Goal: Find specific page/section: Find specific page/section

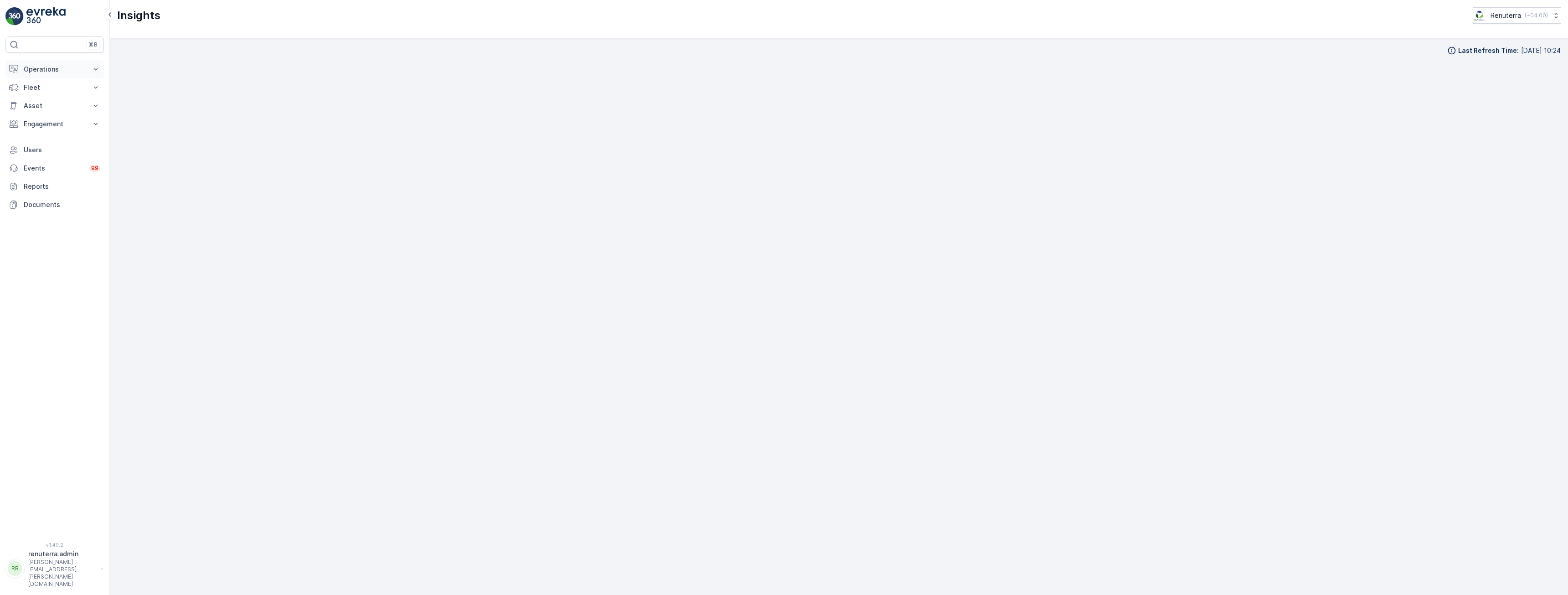
click at [53, 72] on p "Operations" at bounding box center [54, 70] width 62 height 10
click at [45, 113] on p "Routes & Tasks" at bounding box center [46, 111] width 47 height 10
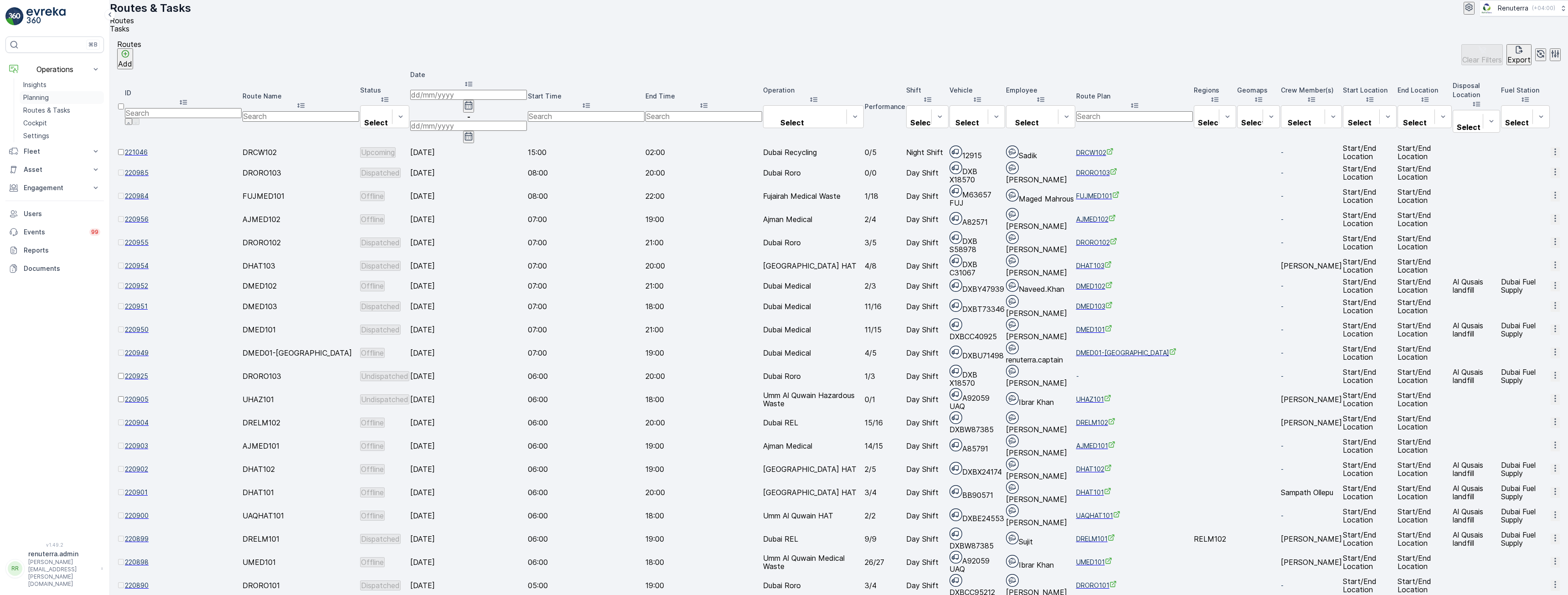
click at [47, 97] on p "Planning" at bounding box center [35, 97] width 26 height 10
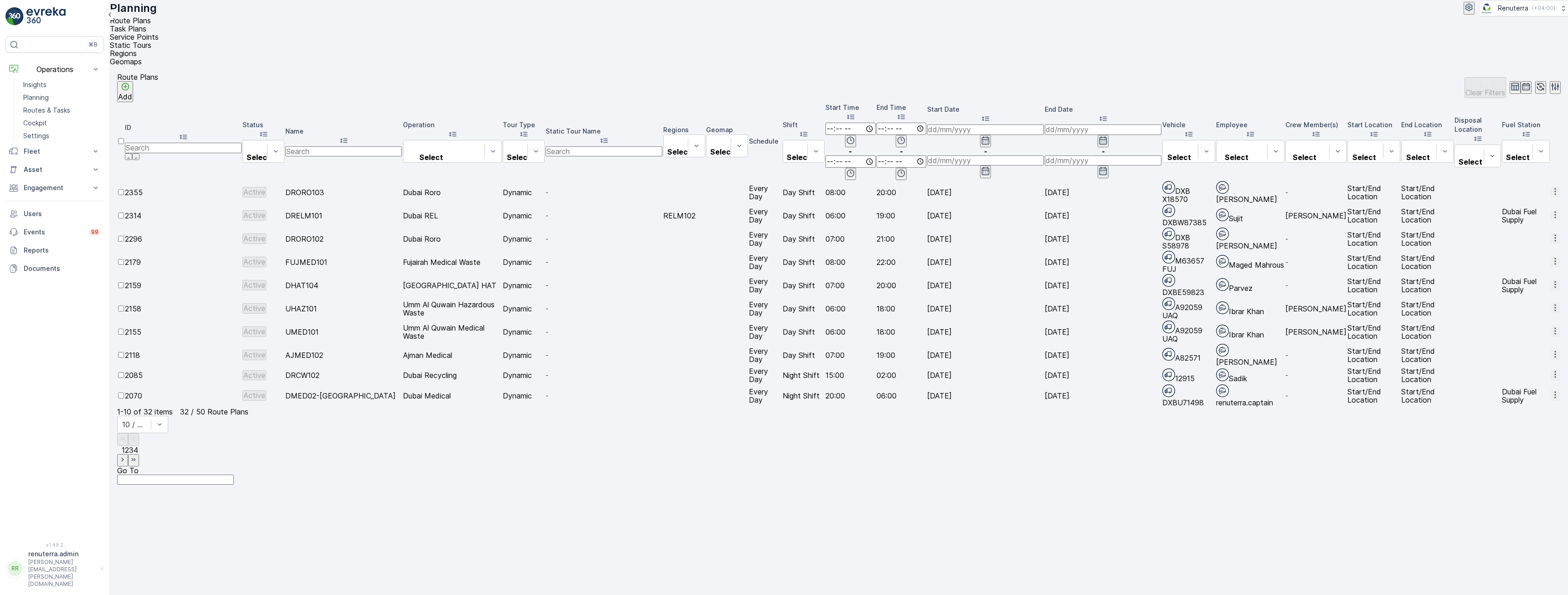
click at [159, 32] on span "Service Points" at bounding box center [134, 37] width 49 height 10
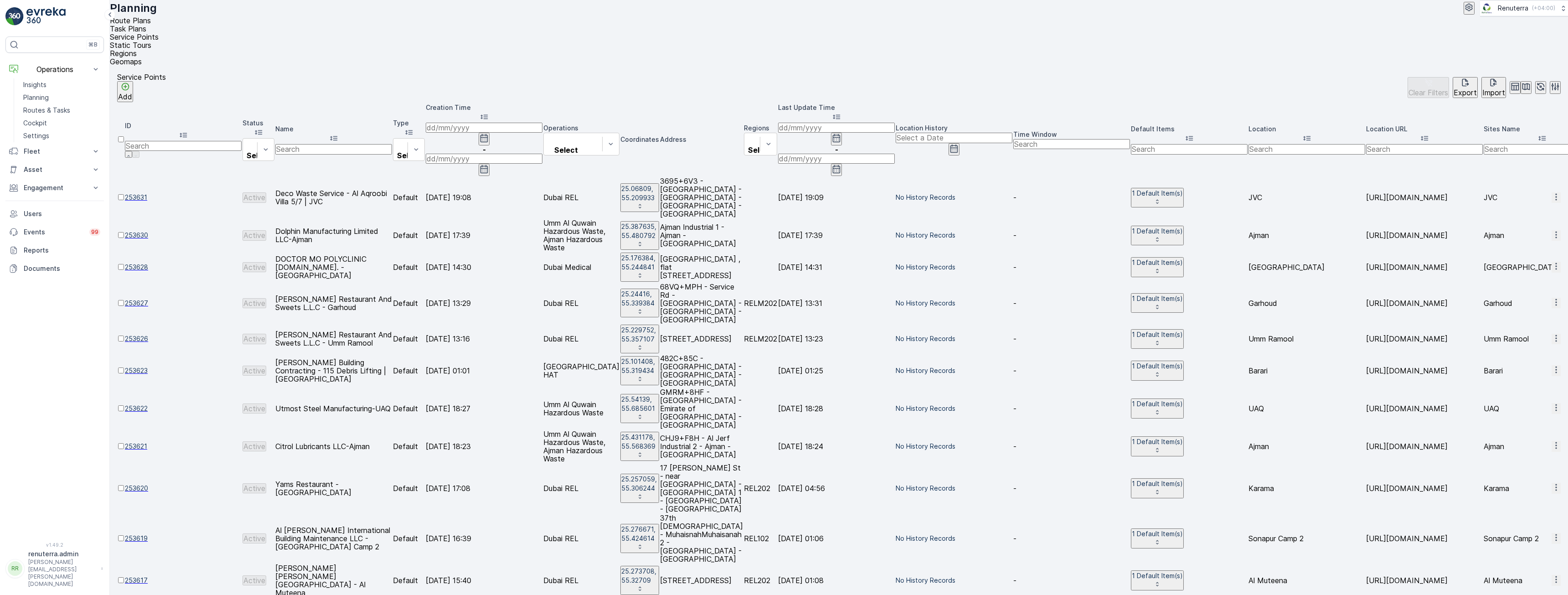
click at [358, 144] on input "text" at bounding box center [333, 149] width 117 height 10
type input "aster"
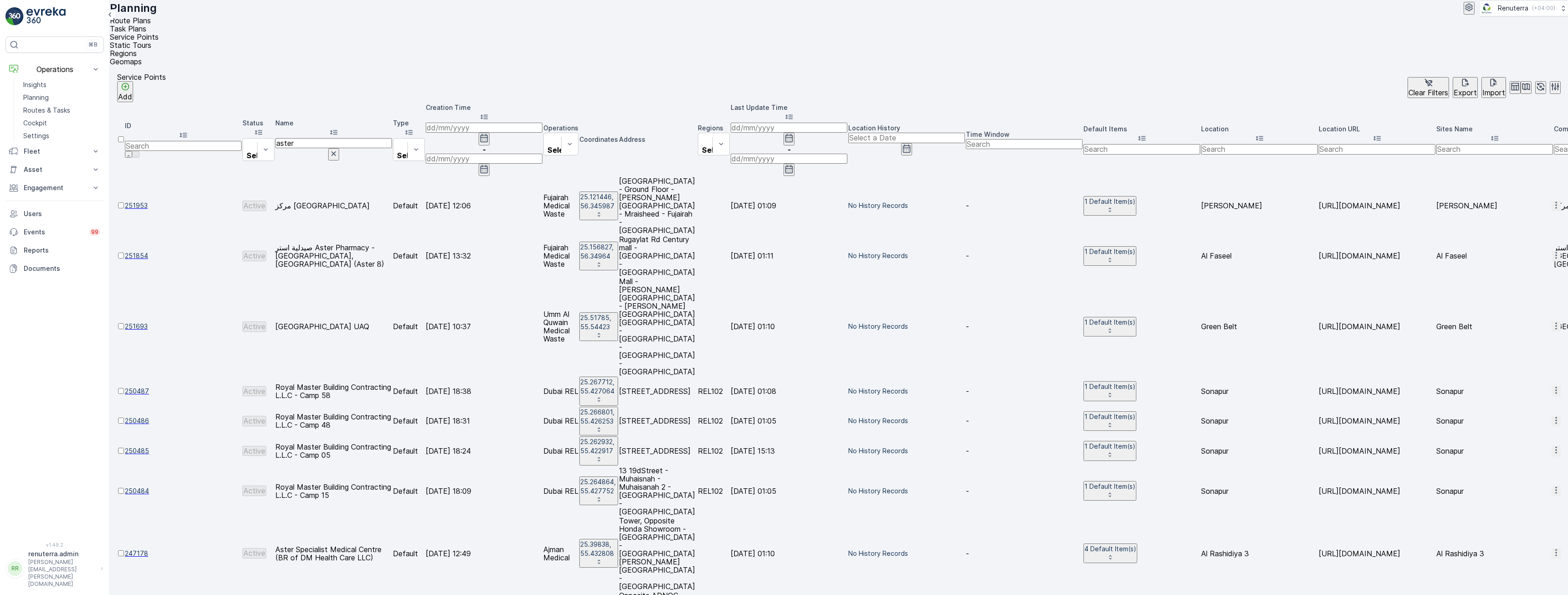
click at [372, 138] on input "aster" at bounding box center [333, 143] width 117 height 10
click at [426, 351] on div "Service Points Add Clear Filters Export Import ID Status Select Name aster Type…" at bounding box center [838, 330] width 1458 height 529
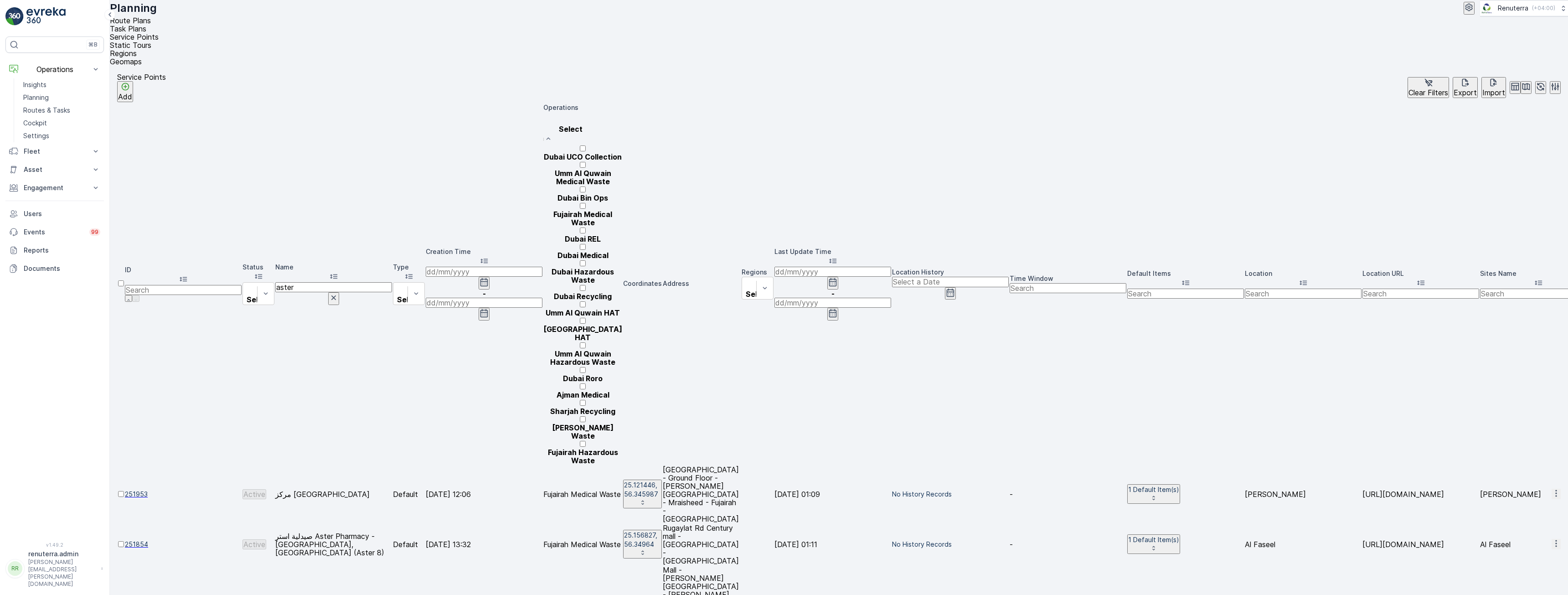
click at [622, 169] on div at bounding box center [583, 169] width 79 height 0
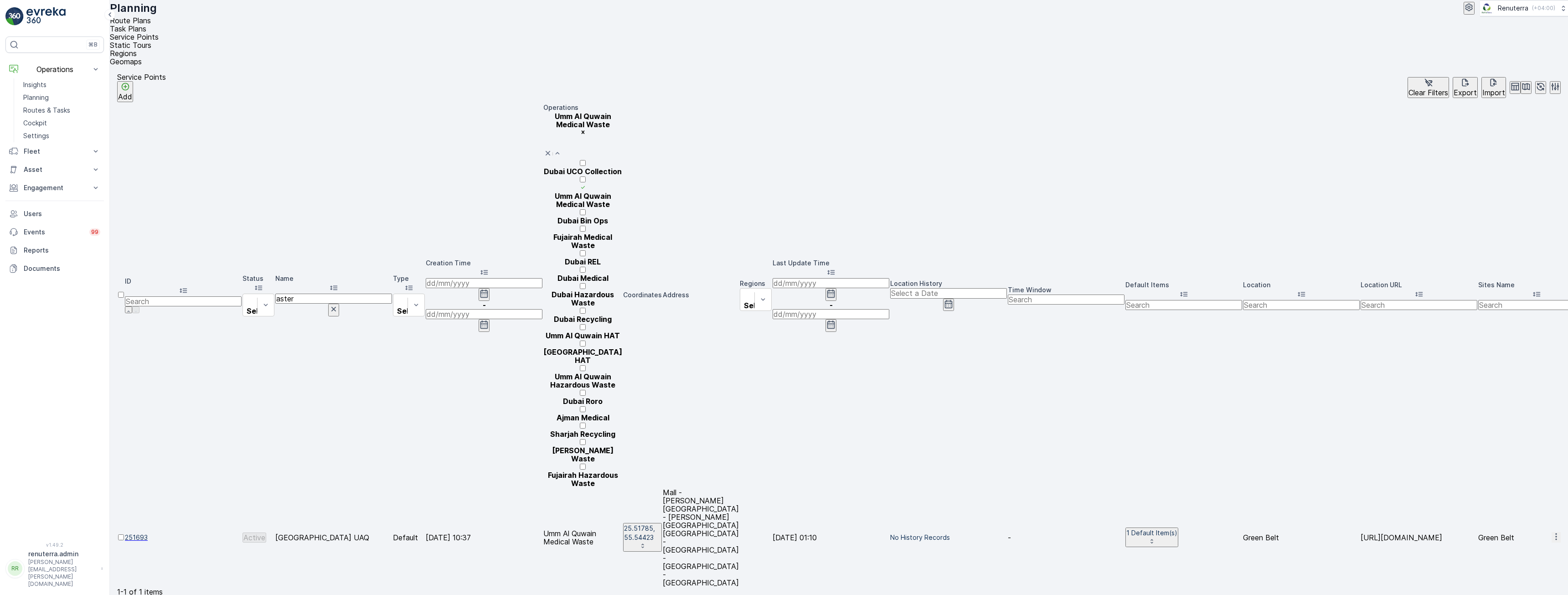
scroll to position [46, 0]
click at [622, 233] on div at bounding box center [583, 233] width 79 height 0
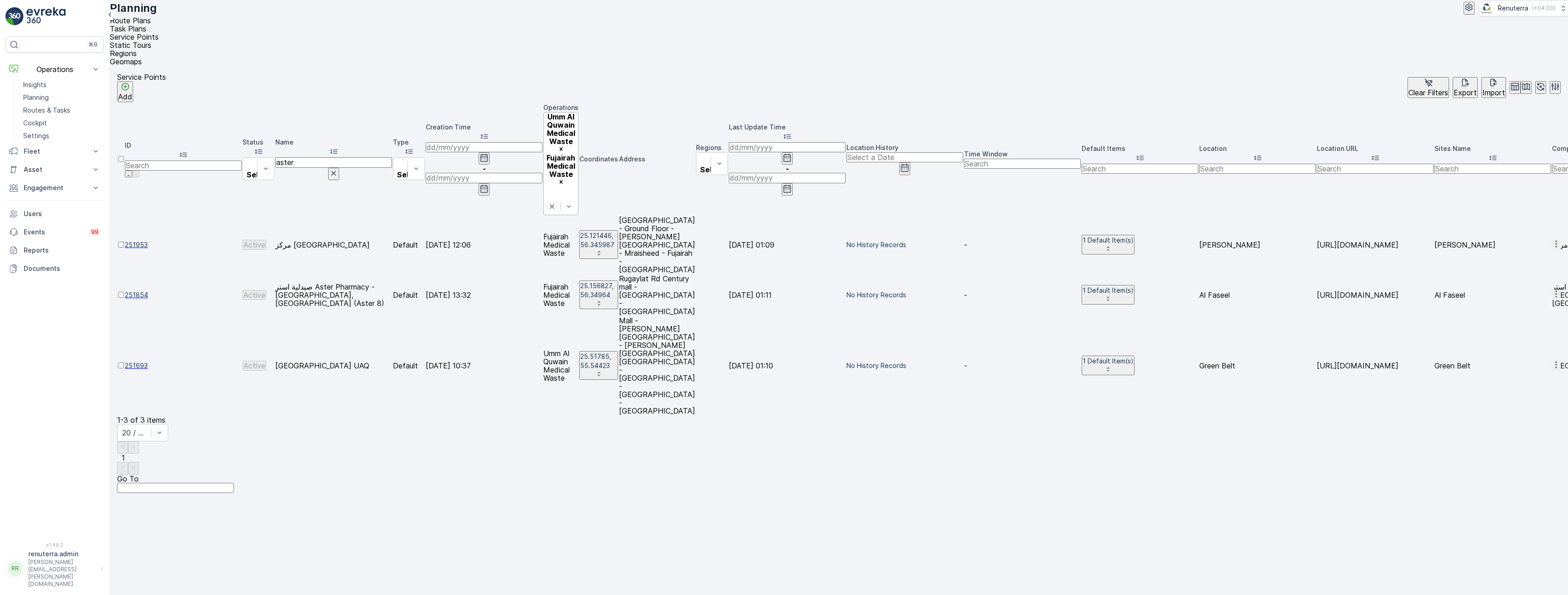
click at [577, 199] on div at bounding box center [560, 206] width 33 height 16
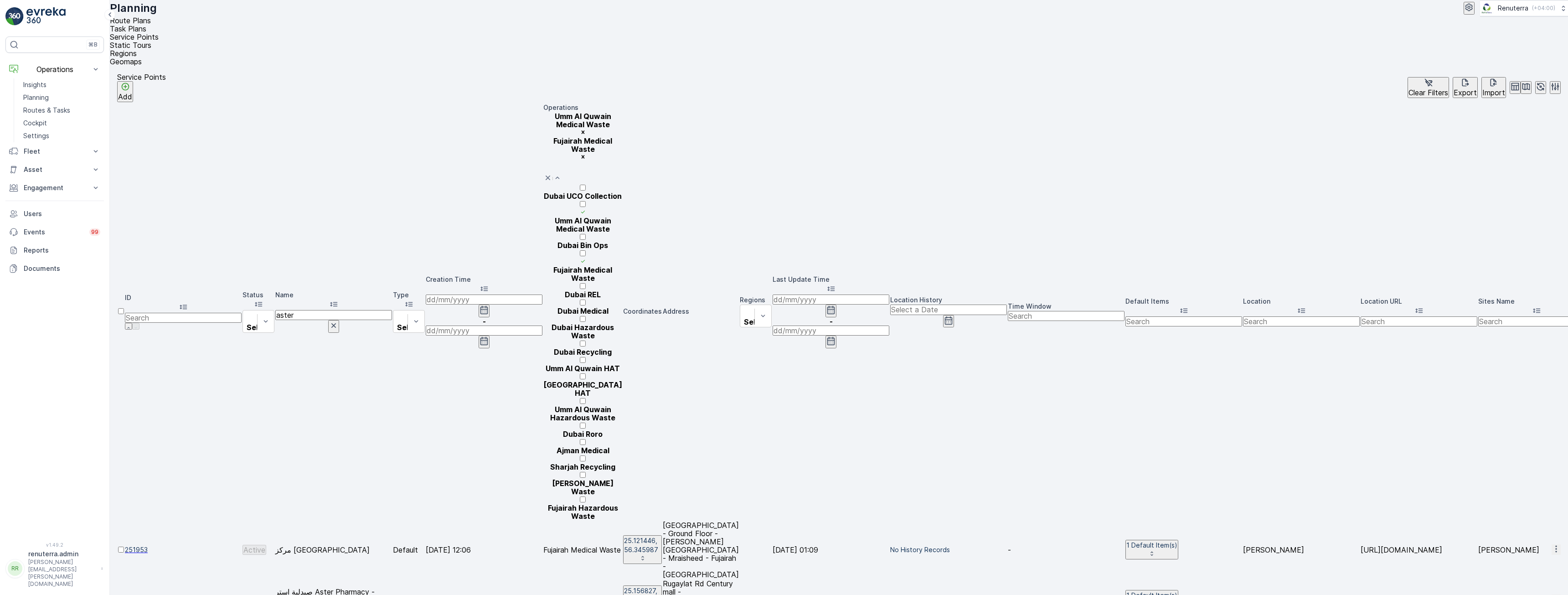
scroll to position [148, 0]
click at [622, 446] on div at bounding box center [583, 446] width 79 height 0
